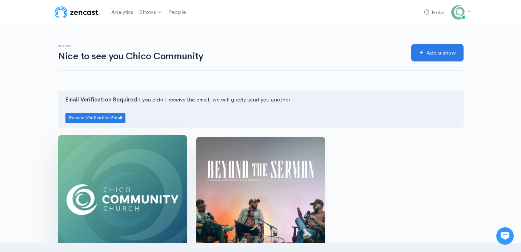
click at [125, 198] on img at bounding box center [122, 199] width 129 height 129
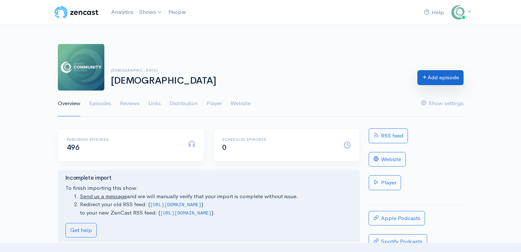
click at [450, 81] on link "Add episode" at bounding box center [440, 77] width 46 height 15
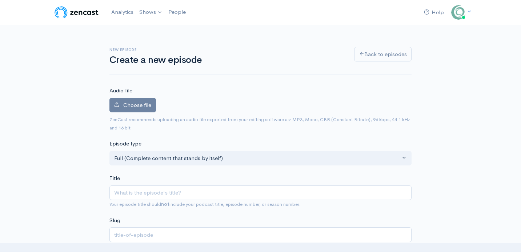
click at [140, 113] on div "Choose file 0" at bounding box center [260, 107] width 302 height 18
click at [140, 107] on span "Choose file" at bounding box center [137, 104] width 28 height 7
click at [0, 0] on input "Choose file" at bounding box center [0, 0] width 0 height 0
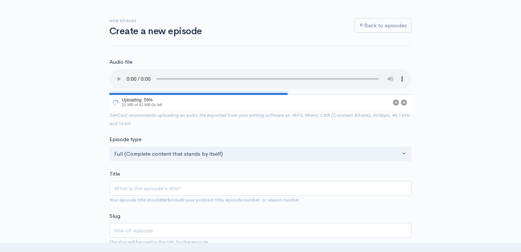
scroll to position [30, 0]
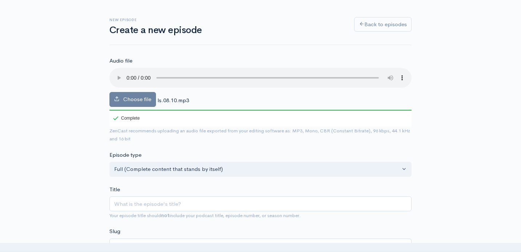
click at [167, 201] on input "Title" at bounding box center [260, 203] width 302 height 15
paste input "Sin, Repentance and Restoration"
type input "Sin, Repentance and Restoration"
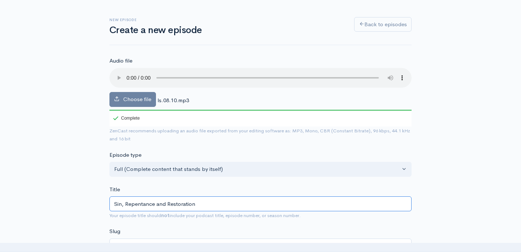
type input "sin-repentance-and-restoration"
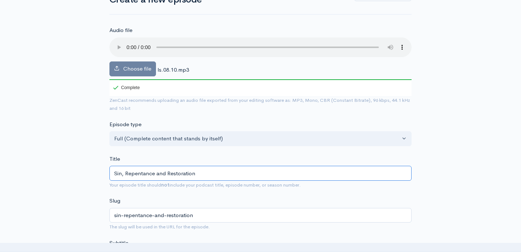
drag, startPoint x: 206, startPoint y: 172, endPoint x: 105, endPoint y: 166, distance: 101.9
type input "Sin, Repentance and Restoration"
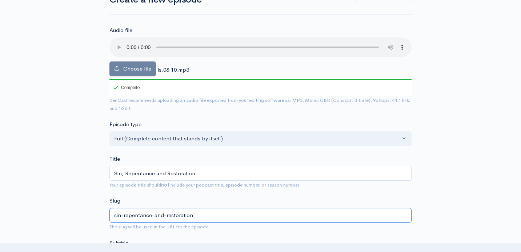
drag, startPoint x: 202, startPoint y: 214, endPoint x: 109, endPoint y: 217, distance: 92.7
click at [109, 217] on input "sin-repentance-and-restoration" at bounding box center [260, 215] width 302 height 15
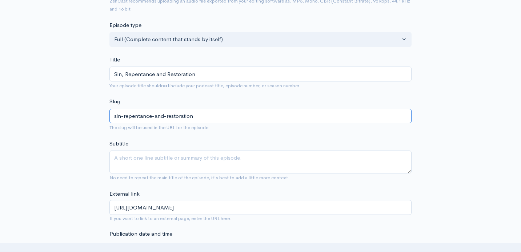
scroll to position [164, 0]
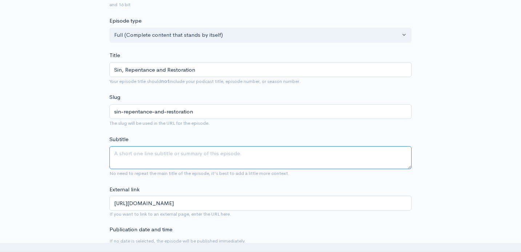
click at [178, 151] on textarea "Subtitle" at bounding box center [260, 157] width 302 height 23
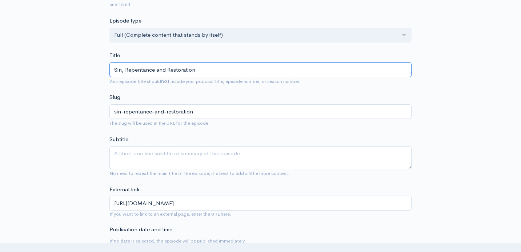
click at [123, 72] on input "Sin, Repentance and Restoration" at bounding box center [260, 69] width 302 height 15
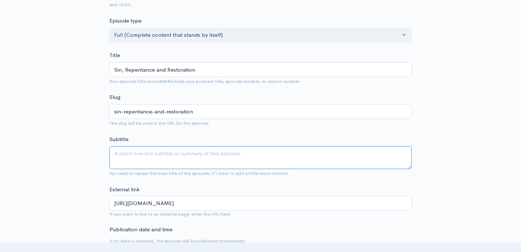
click at [184, 162] on textarea "Subtitle" at bounding box center [260, 157] width 302 height 23
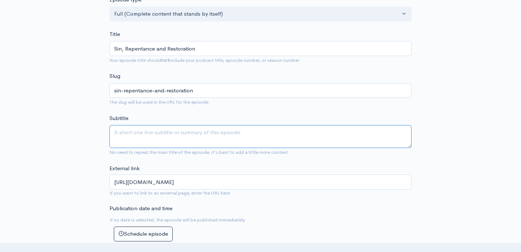
scroll to position [188, 0]
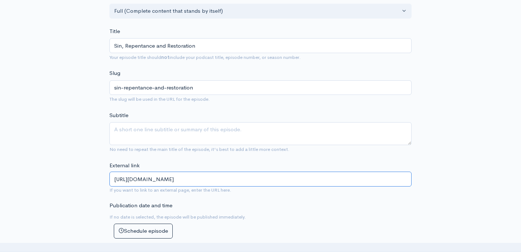
click at [253, 179] on input "[URL][DOMAIN_NAME]" at bounding box center [260, 179] width 302 height 15
paste input "sin-repentance-and-restoration"
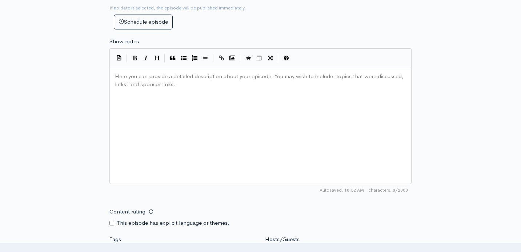
scroll to position [412, 0]
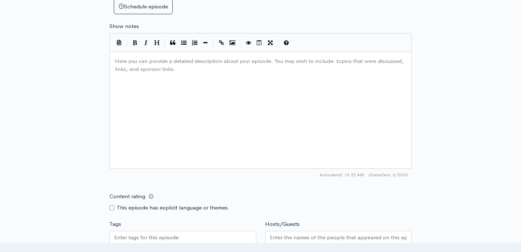
type input "[URL][DOMAIN_NAME]"
click at [219, 81] on div "Here you can provide a detailed description about your episode. You may wish to…" at bounding box center [269, 119] width 312 height 127
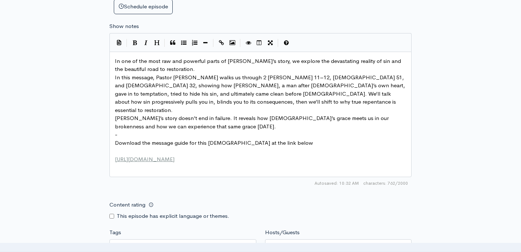
click at [147, 147] on pre "​" at bounding box center [260, 151] width 294 height 8
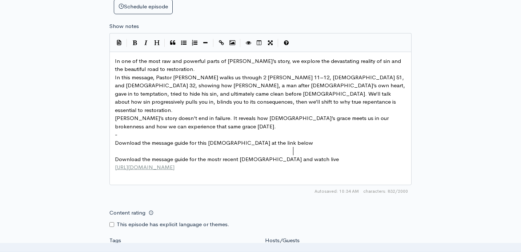
scroll to position [3, 179]
type textarea "Download the message guide for the mostr recent [DEMOGRAPHIC_DATA] and watch li…"
type textarea "the ln"
type textarea "ink Below"
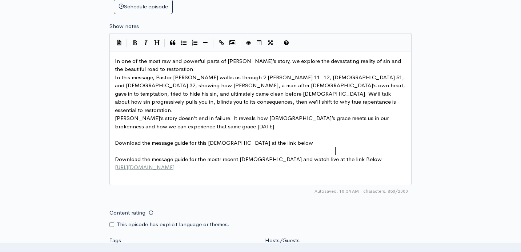
scroll to position [3, 23]
type textarea "bl"
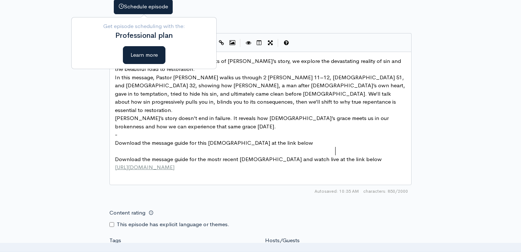
type textarea "elow"
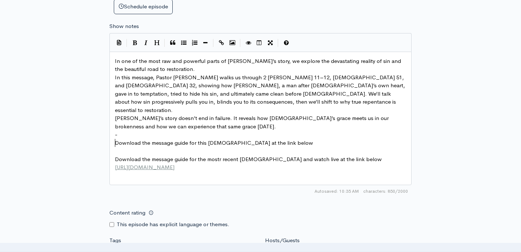
click at [147, 147] on pre "​" at bounding box center [260, 151] width 294 height 8
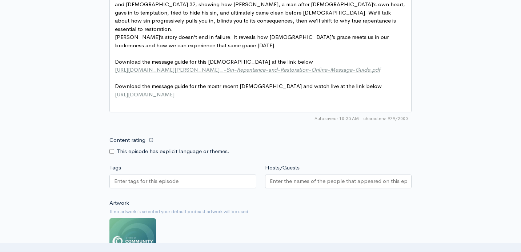
scroll to position [496, 0]
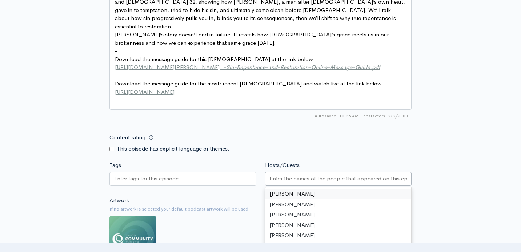
click at [306, 181] on input "Hosts/Guests" at bounding box center [338, 178] width 137 height 8
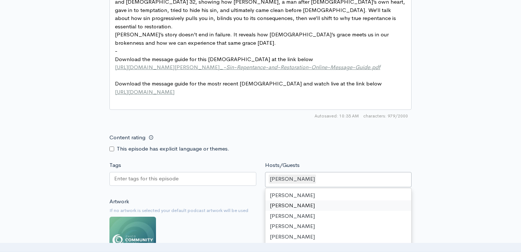
scroll to position [45, 0]
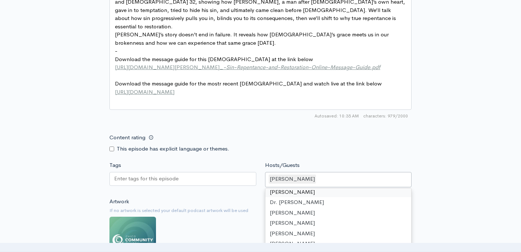
click at [371, 138] on div "Content rating This episode has explicit language or themes." at bounding box center [260, 141] width 311 height 23
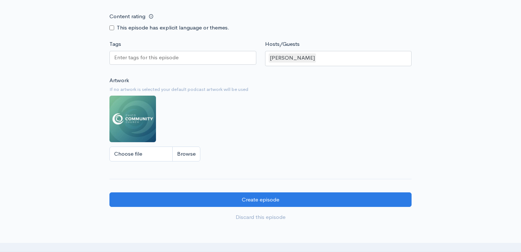
scroll to position [632, 0]
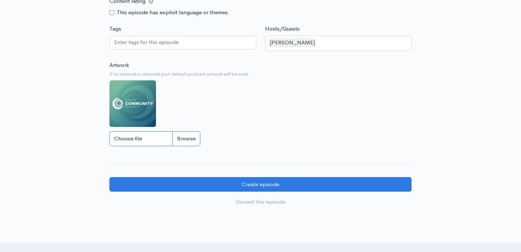
click at [165, 138] on input "Choose file" at bounding box center [154, 138] width 91 height 15
type input "C:\fakepath\LifeOfDavid_Web Icon.png"
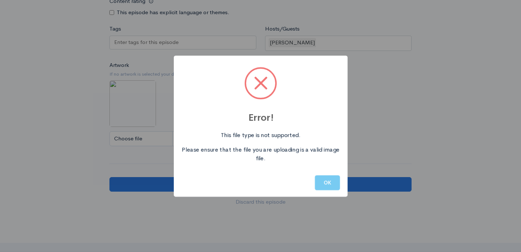
click at [331, 176] on button "OK" at bounding box center [327, 182] width 25 height 15
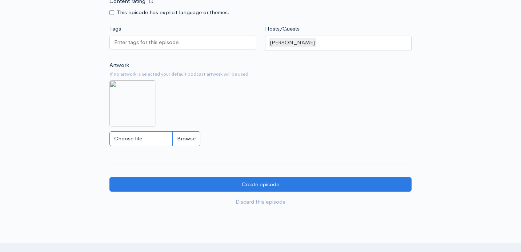
click at [143, 138] on input "Choose file" at bounding box center [154, 138] width 91 height 15
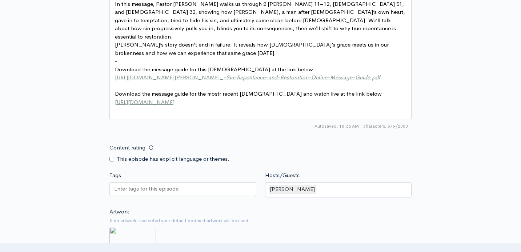
scroll to position [693, 0]
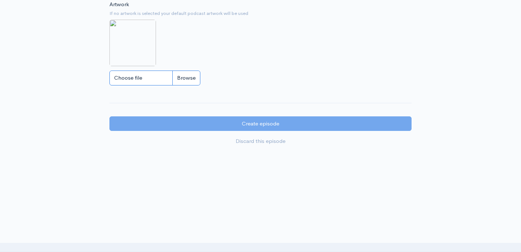
click at [170, 84] on input "Choose file" at bounding box center [154, 78] width 91 height 15
type input "C:\fakepath\LifeOfDavid_Web Icon.png"
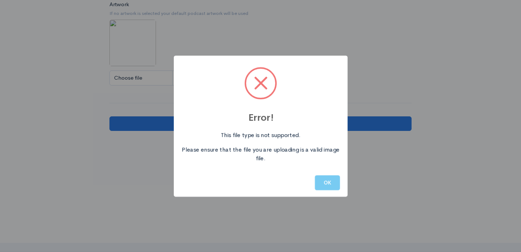
click at [334, 178] on button "OK" at bounding box center [327, 182] width 25 height 15
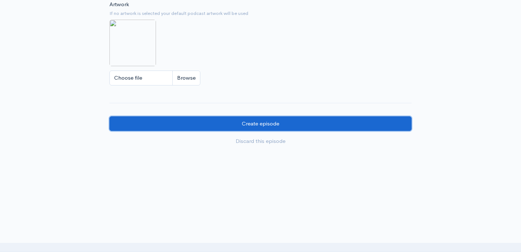
click at [234, 125] on input "Create episode" at bounding box center [260, 123] width 302 height 15
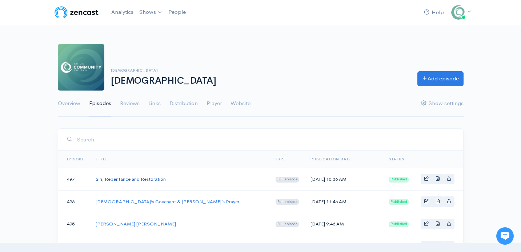
click at [153, 181] on link "Sin, Repentance and Restoration" at bounding box center [131, 179] width 70 height 6
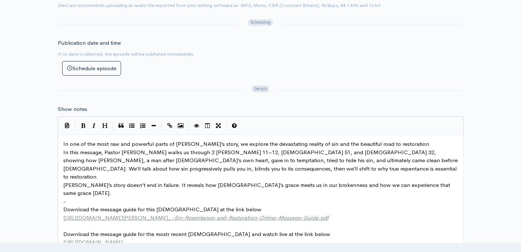
scroll to position [3, 0]
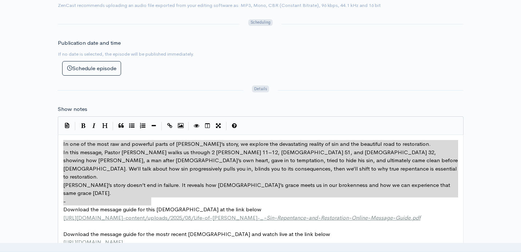
type textarea "In one of the most raw and powerful parts of [PERSON_NAME]’s story, we explore …"
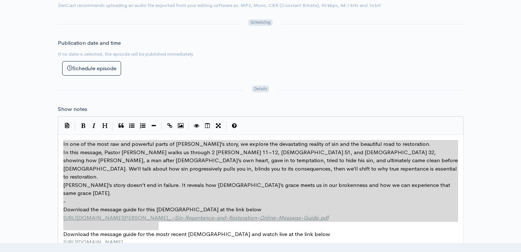
drag, startPoint x: 63, startPoint y: 145, endPoint x: 164, endPoint y: 229, distance: 131.4
